Goal: Task Accomplishment & Management: Complete application form

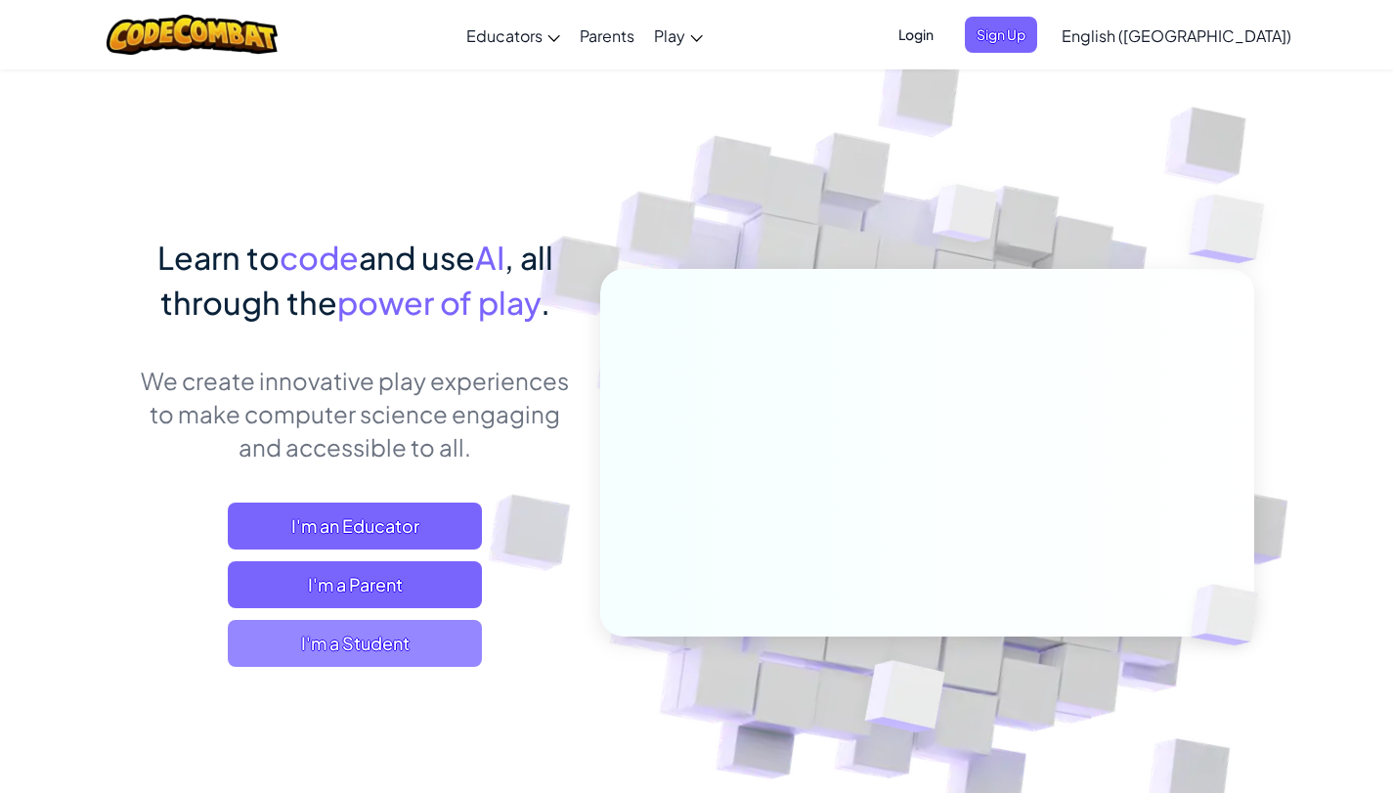
click at [270, 649] on span "I'm a Student" at bounding box center [355, 643] width 254 height 47
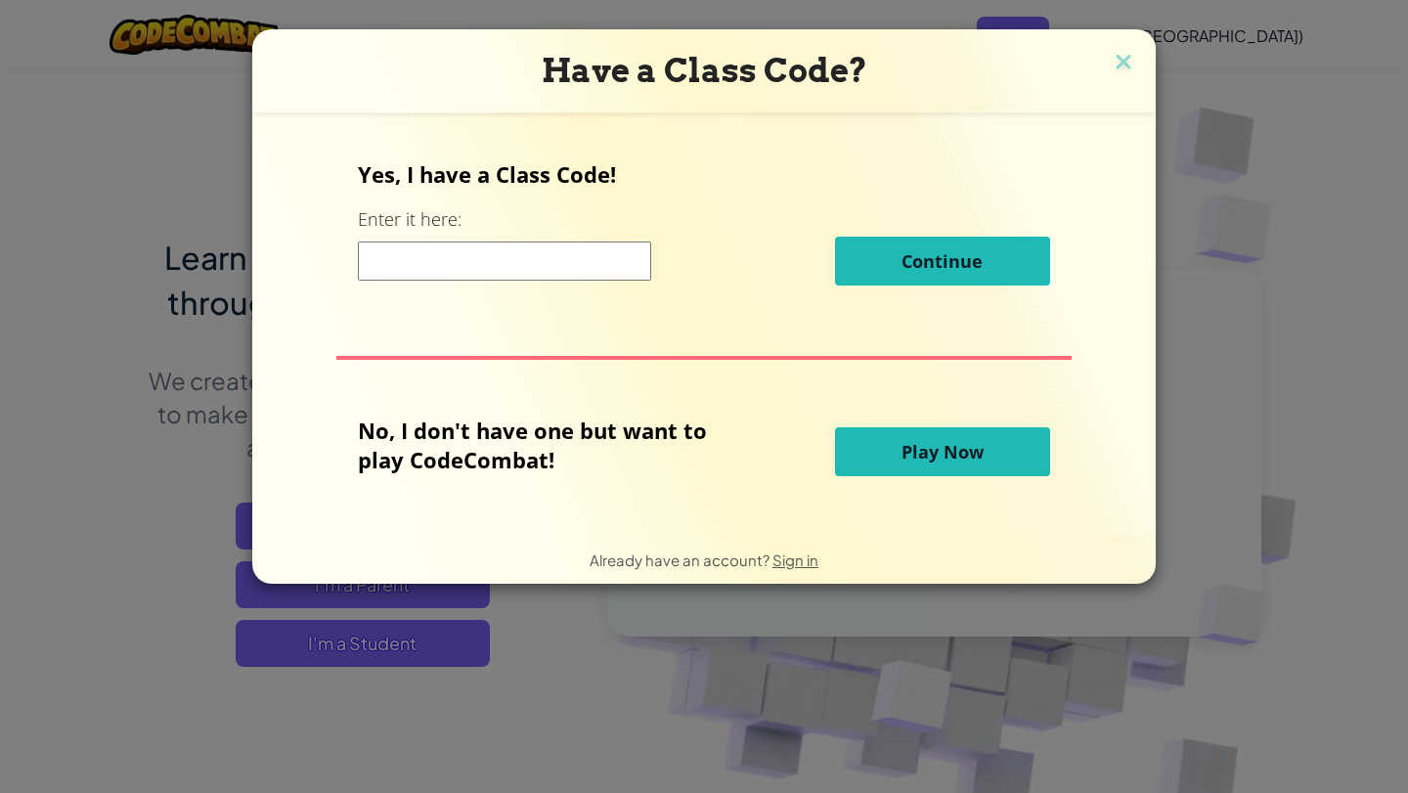
click at [867, 462] on button "Play Now" at bounding box center [942, 451] width 215 height 49
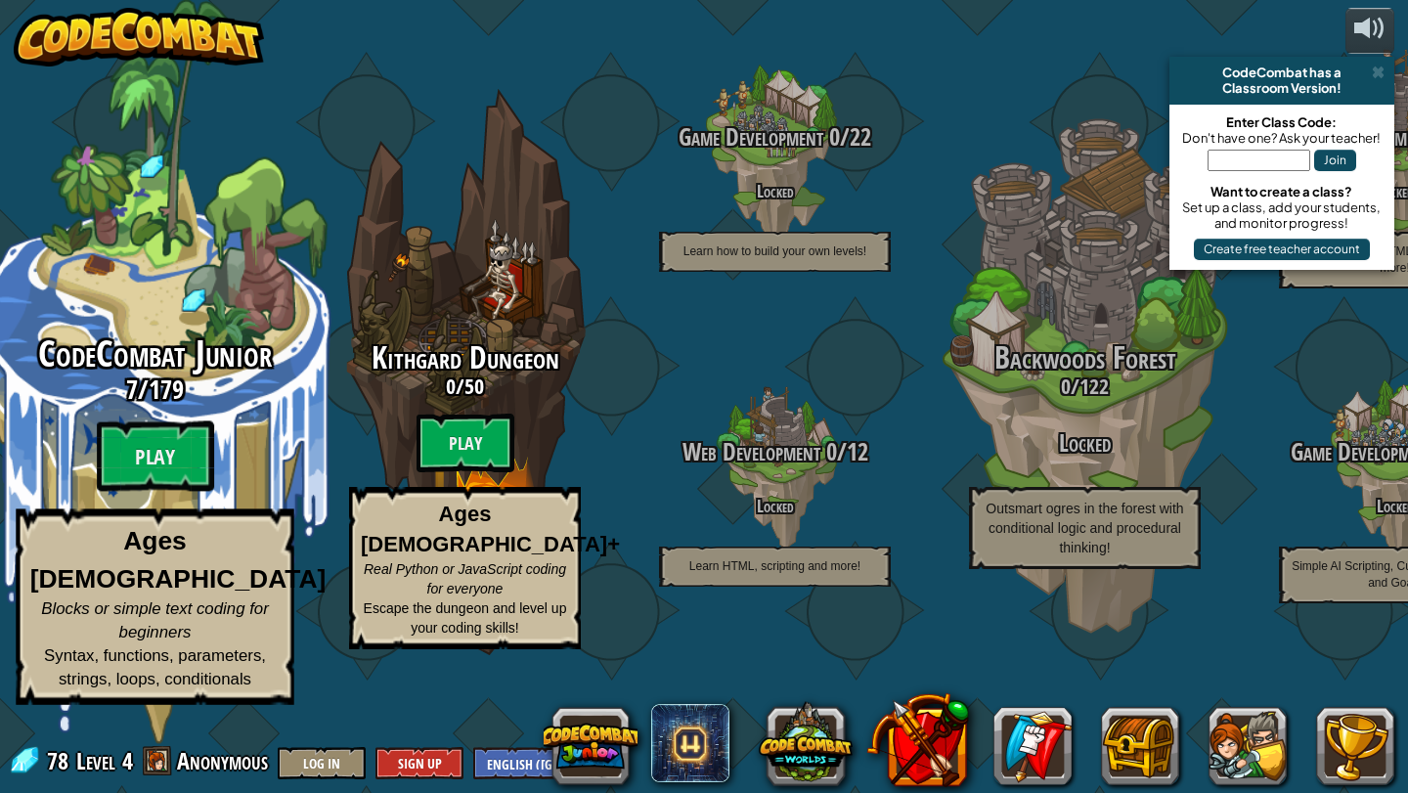
click at [179, 379] on span "CodeCombat Junior" at bounding box center [155, 353] width 234 height 51
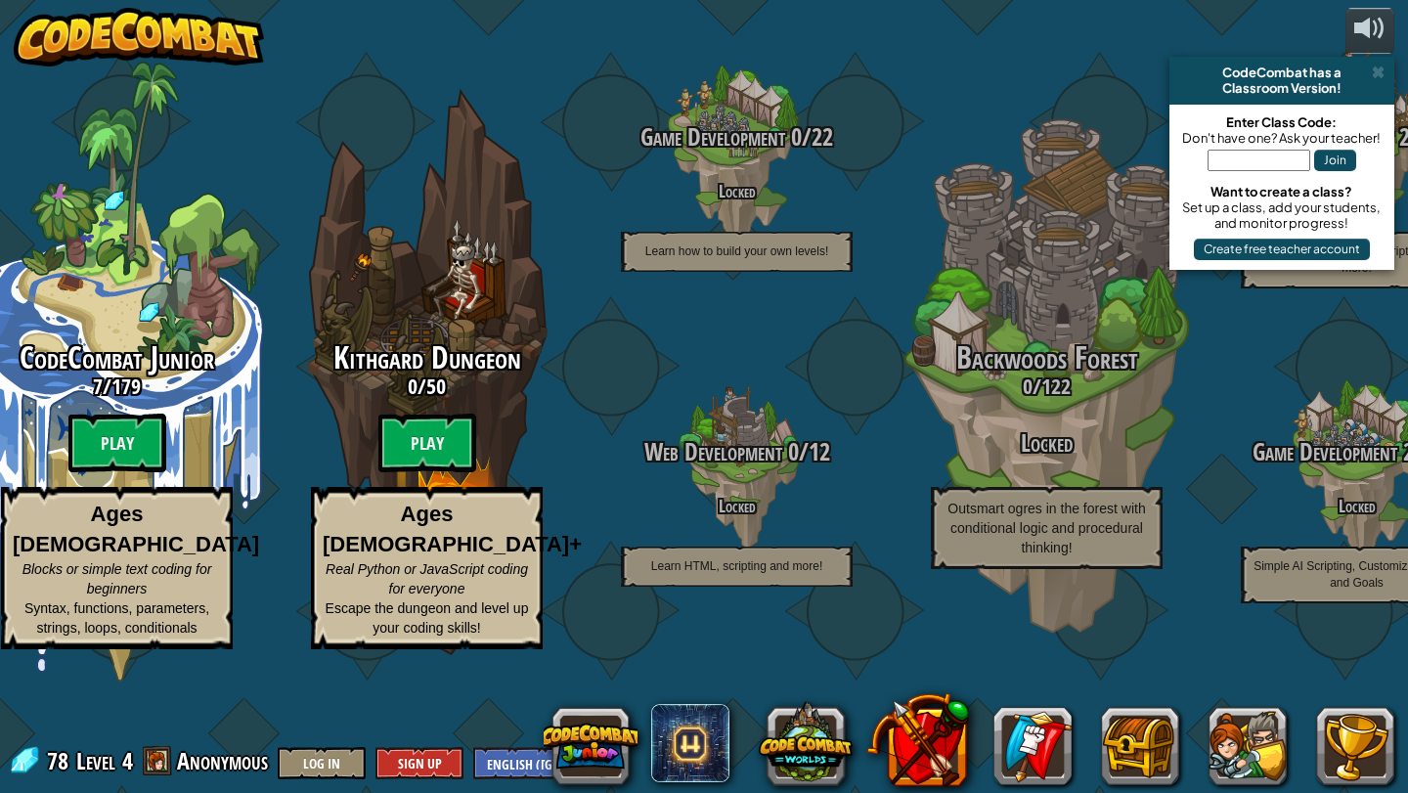
click at [1265, 165] on input "text" at bounding box center [1258, 161] width 103 height 22
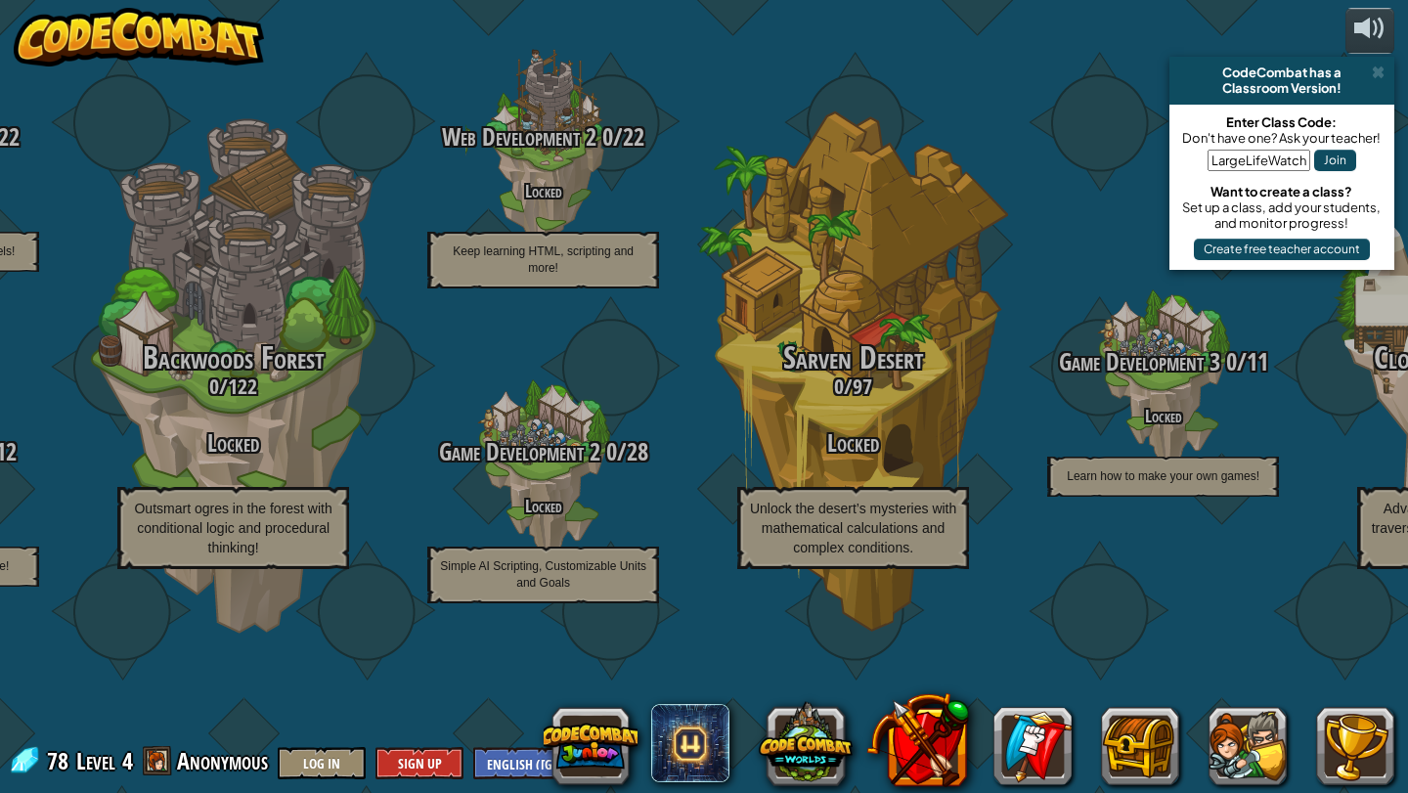
type input "LargeLifeWatch"
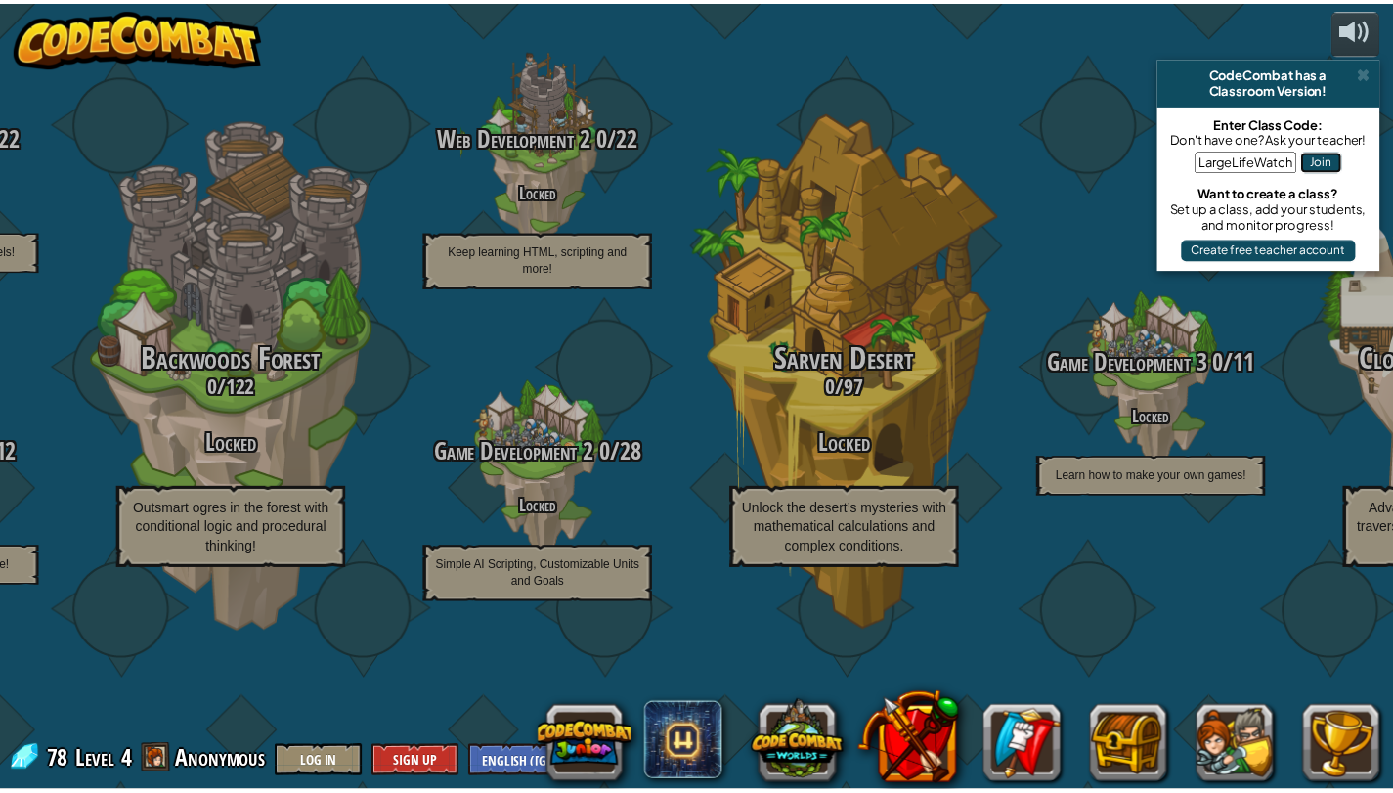
scroll to position [0, 0]
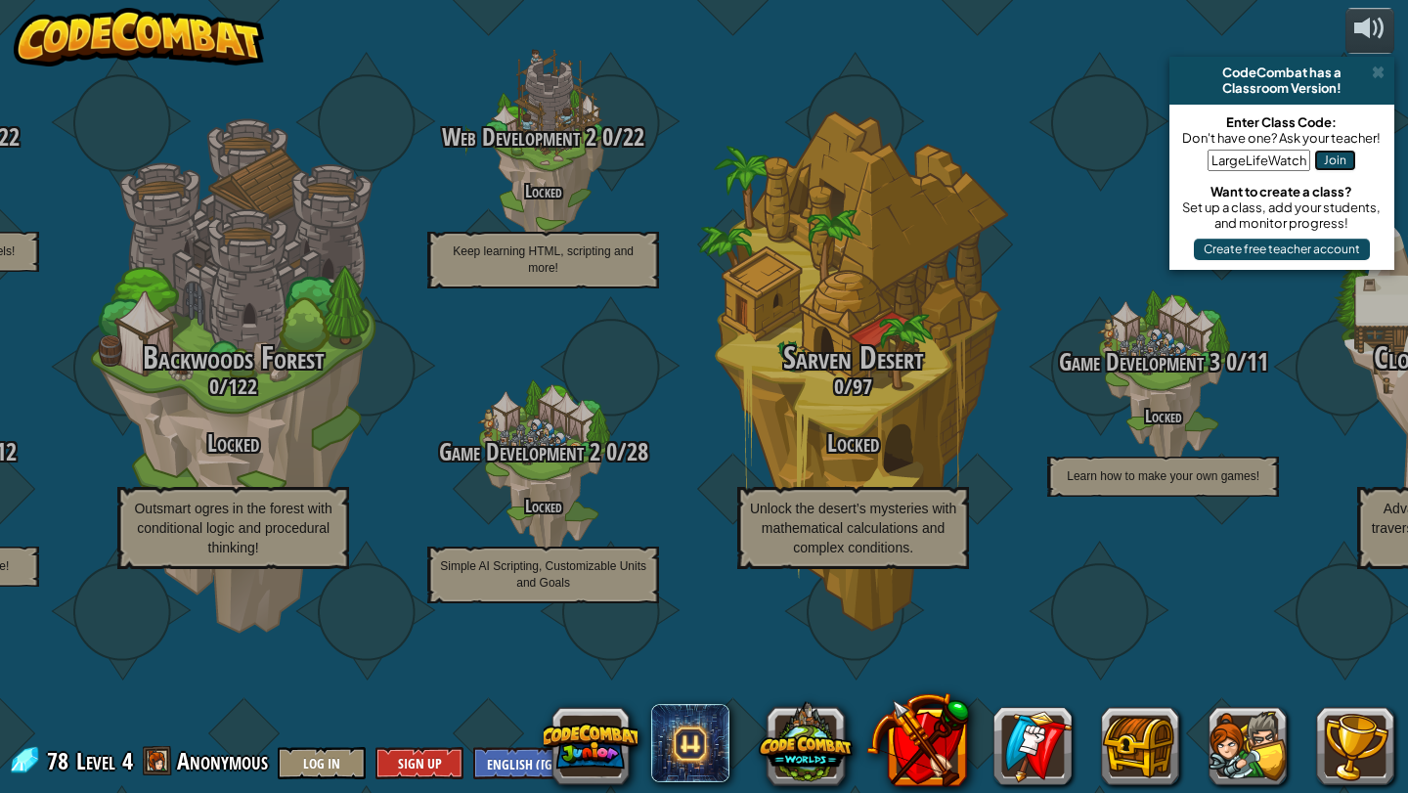
click at [1325, 161] on button "Join" at bounding box center [1335, 161] width 42 height 22
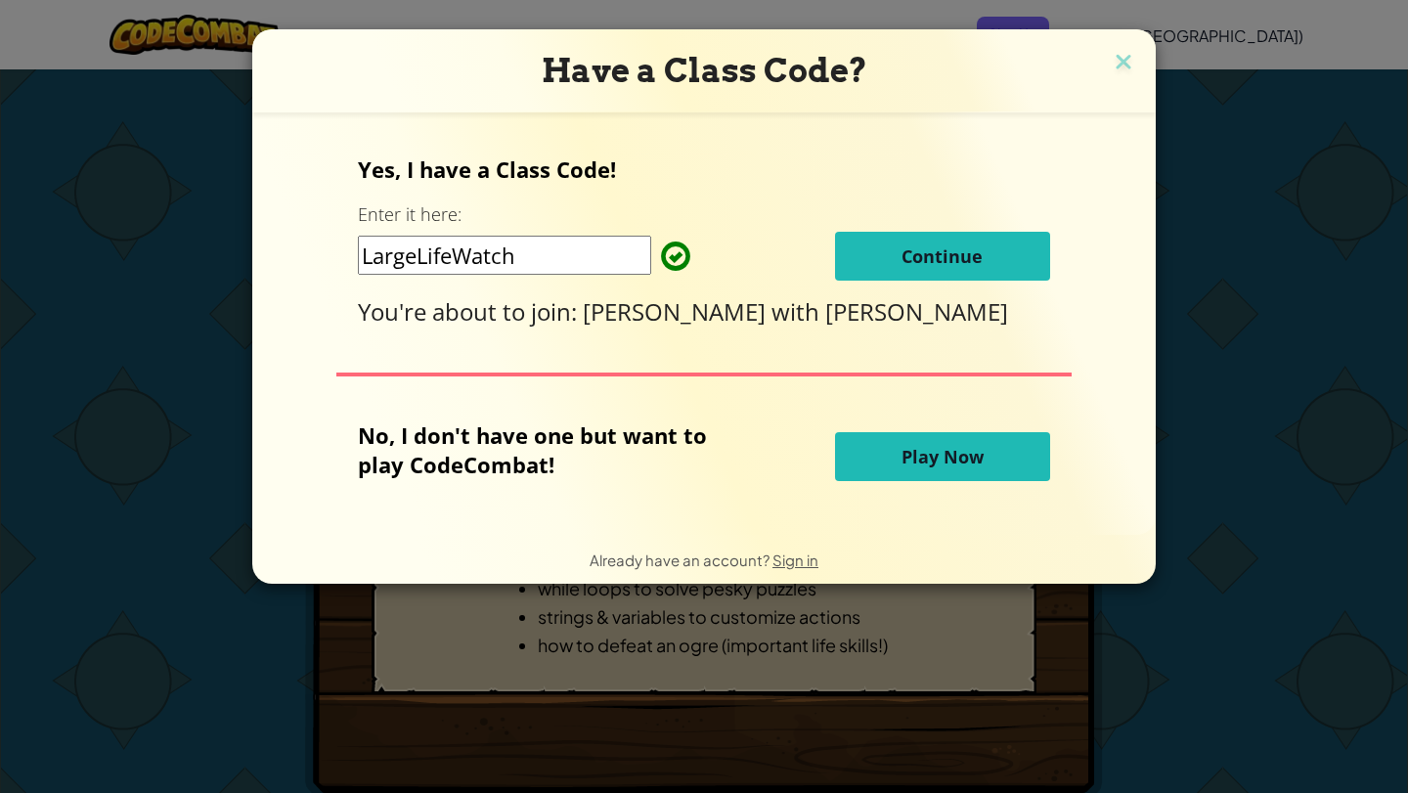
click at [866, 263] on button "Continue" at bounding box center [942, 256] width 215 height 49
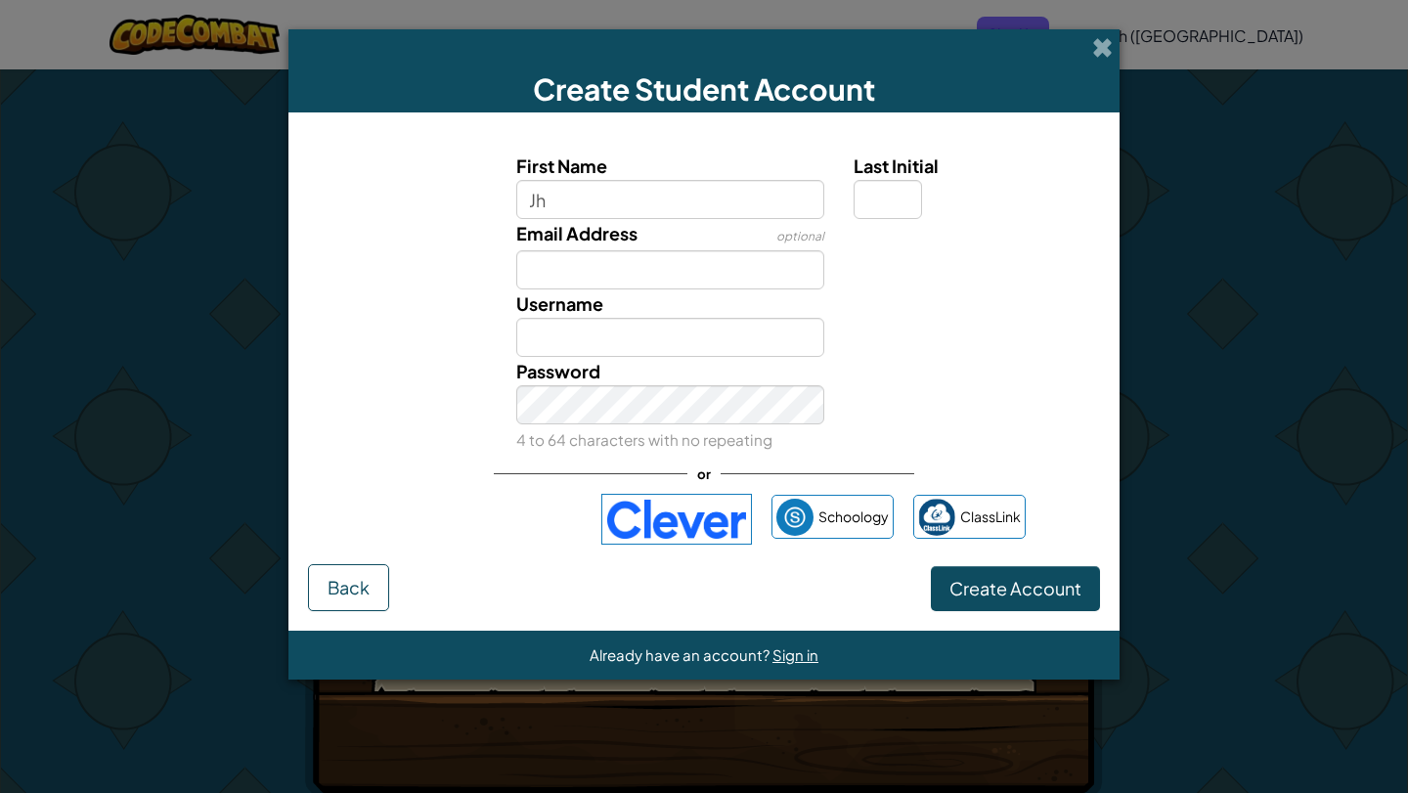
type input "J"
type input "Gab"
click at [611, 268] on input "Email Address" at bounding box center [670, 269] width 309 height 39
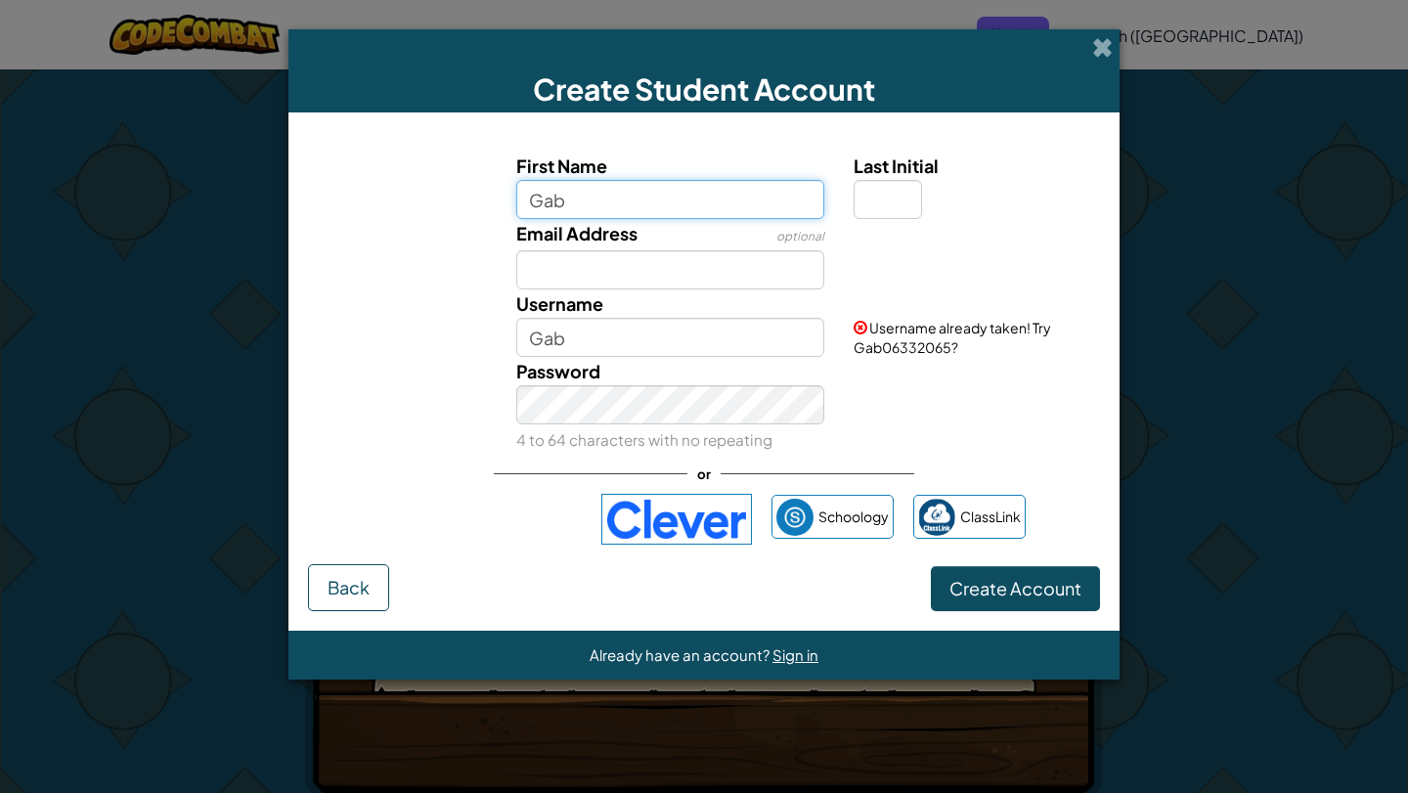
click at [670, 201] on input "Gab" at bounding box center [670, 199] width 309 height 39
type input "G"
type input "Jhooed"
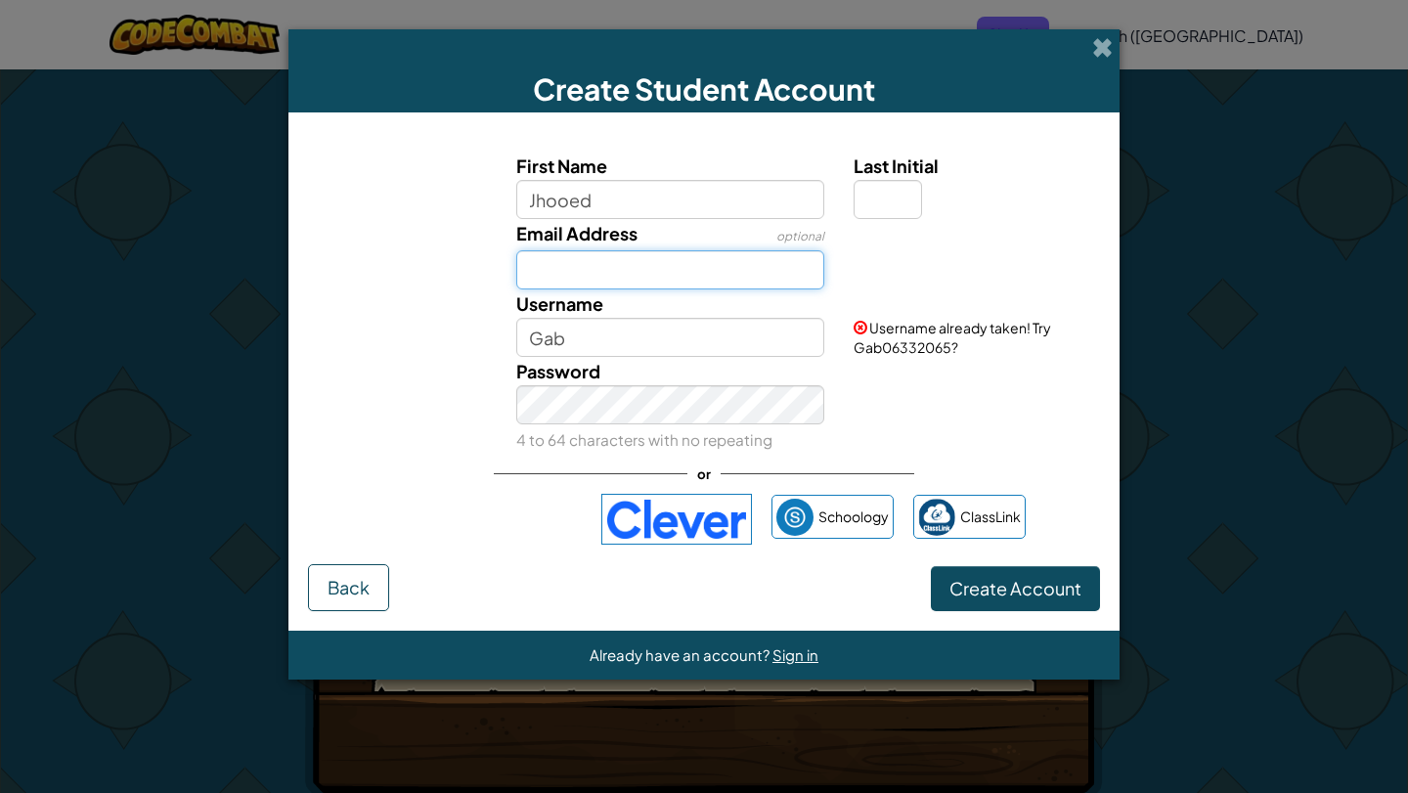
type input "Jhooed"
click at [583, 275] on input "Email Address" at bounding box center [670, 269] width 309 height 39
type input "j"
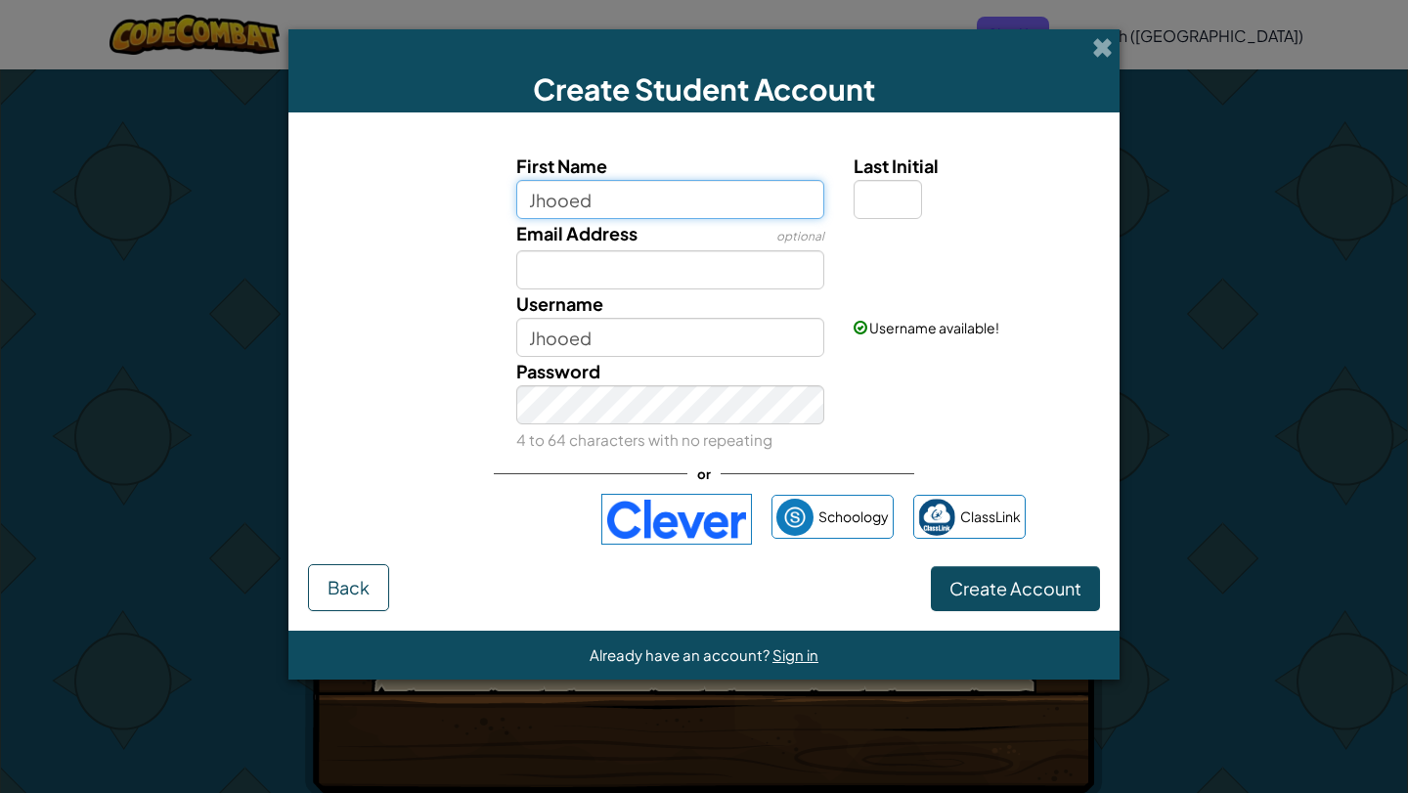
click at [665, 201] on input "Jhooed" at bounding box center [670, 199] width 309 height 39
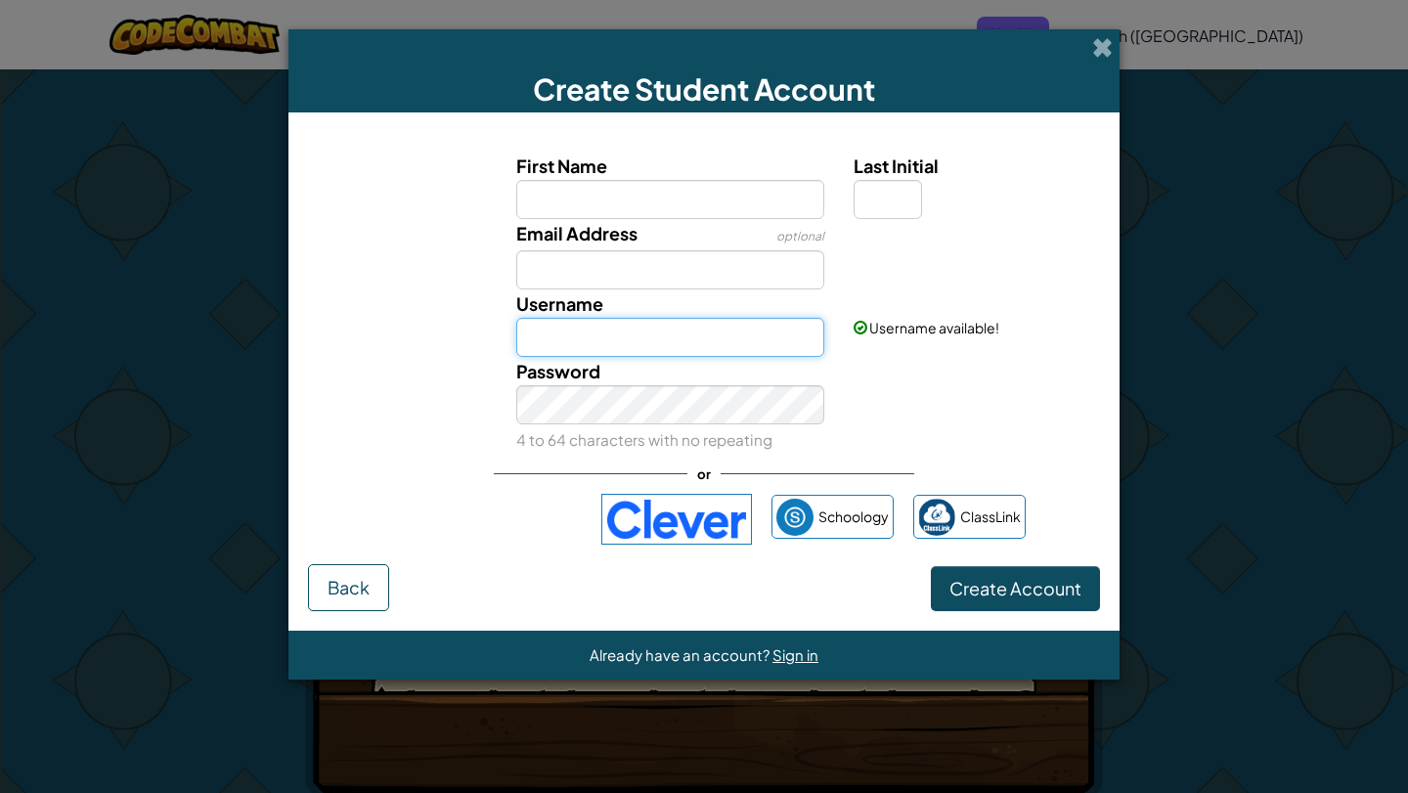
click at [644, 350] on input "Username" at bounding box center [670, 337] width 309 height 39
click at [1093, 49] on span at bounding box center [1102, 47] width 21 height 21
